Goal: Task Accomplishment & Management: Use online tool/utility

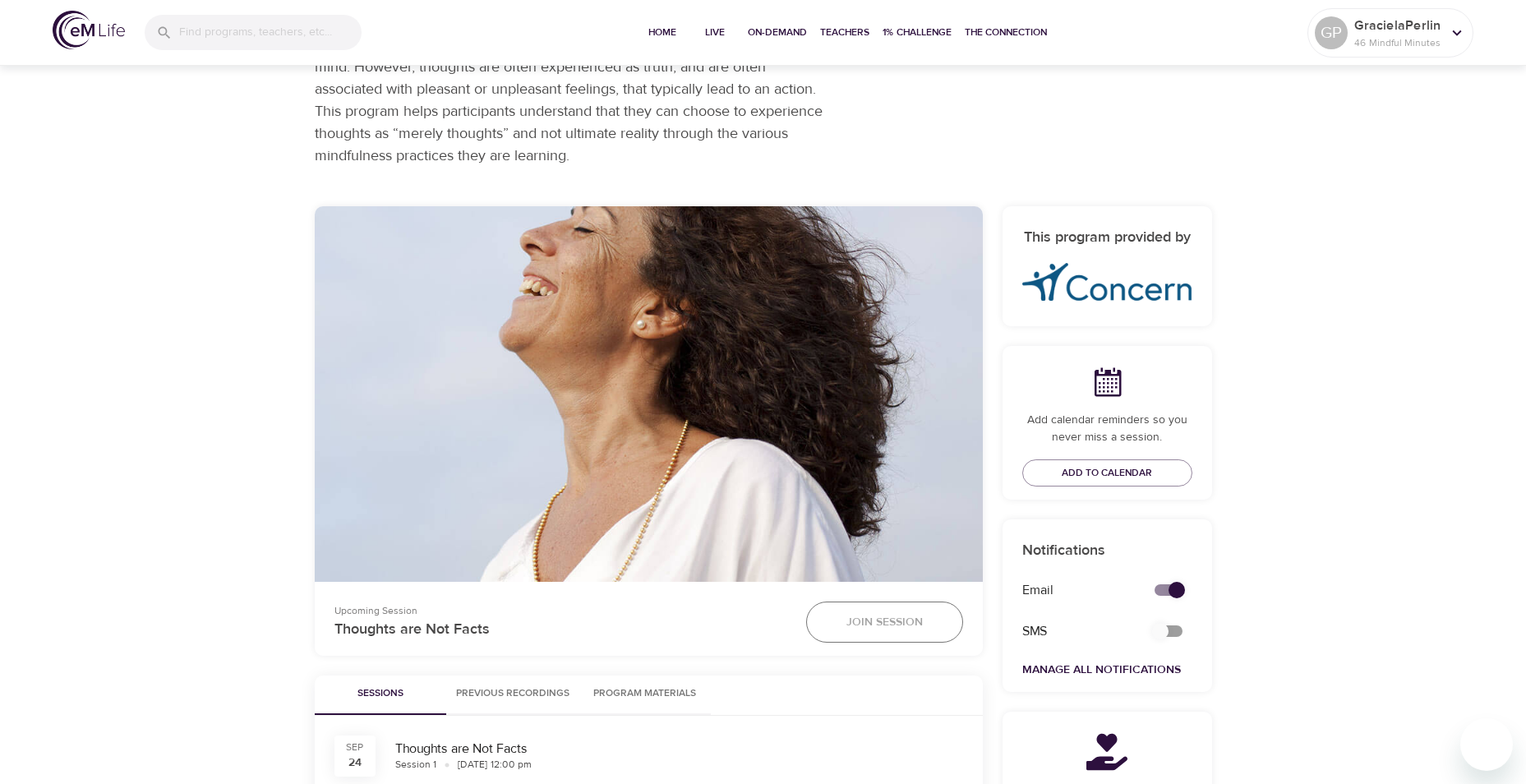
scroll to position [411, 0]
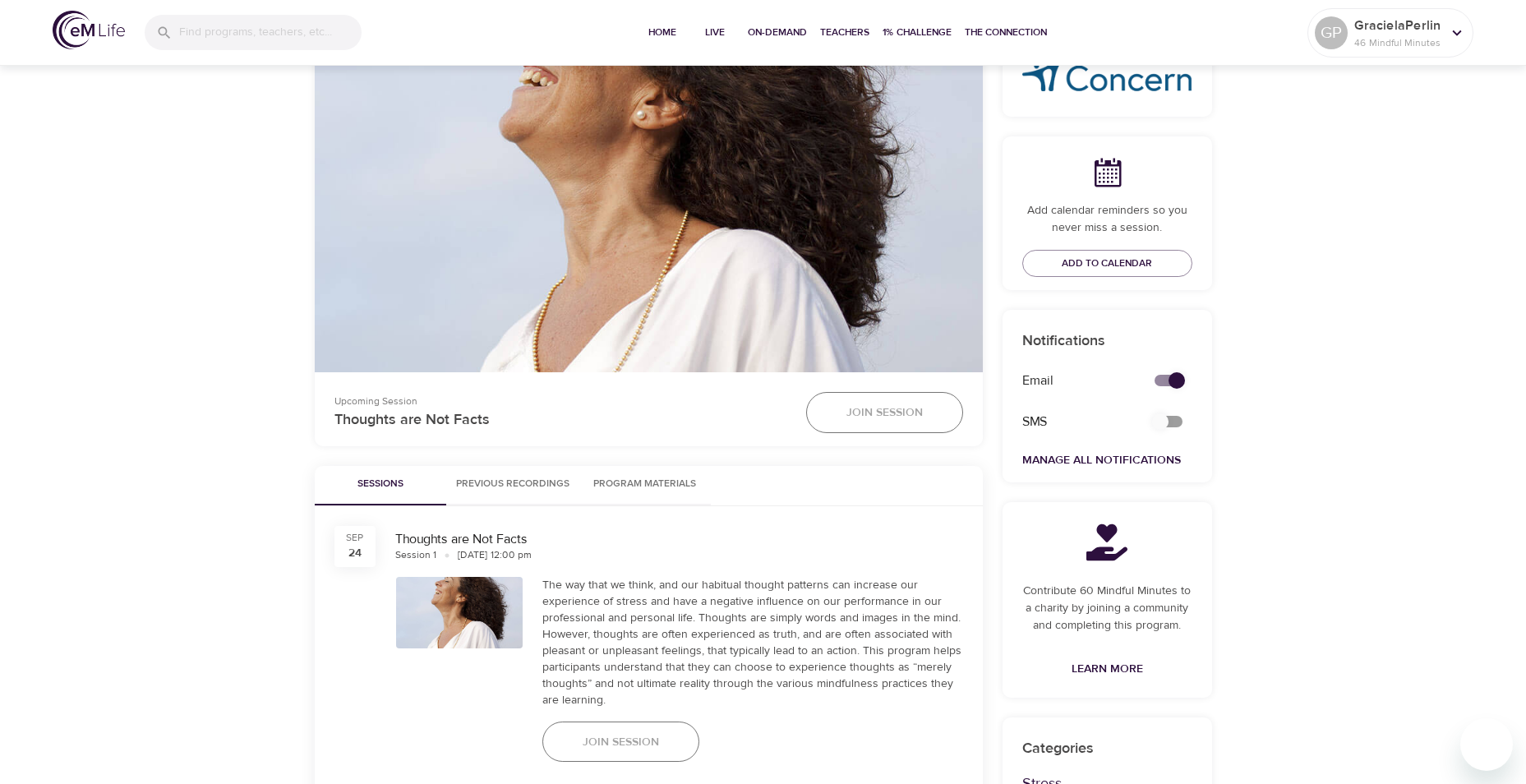
click at [897, 407] on span "Join Session" at bounding box center [884, 413] width 76 height 21
